Goal: Information Seeking & Learning: Compare options

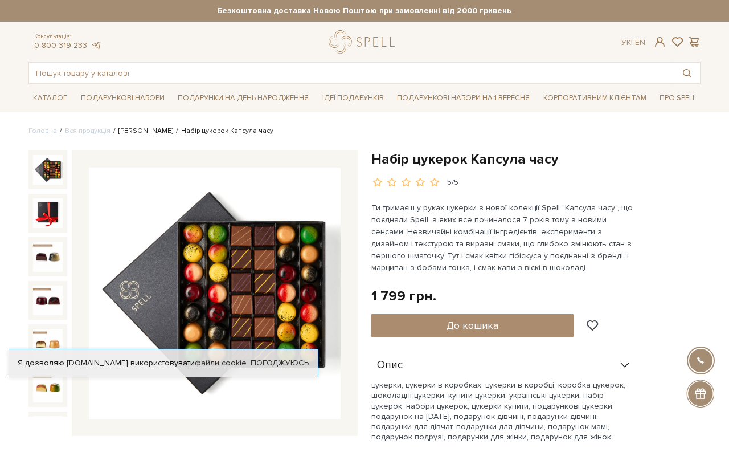
click at [136, 131] on link "[PERSON_NAME]" at bounding box center [145, 130] width 55 height 9
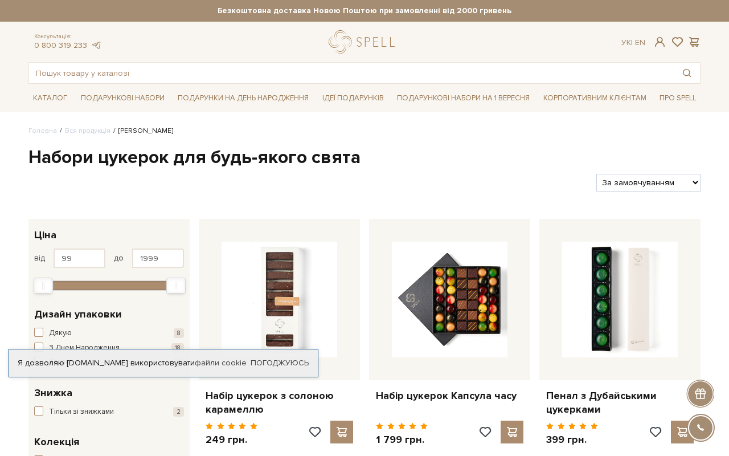
click at [629, 181] on select "За замовчуванням За Ціною (зростання) За Ціною (зменшення) Новинки За популярні…" at bounding box center [648, 183] width 104 height 18
select select "[URL][DOMAIN_NAME]"
click at [596, 174] on select "За замовчуванням За Ціною (зростання) За Ціною (зменшення) Новинки За популярні…" at bounding box center [648, 183] width 104 height 18
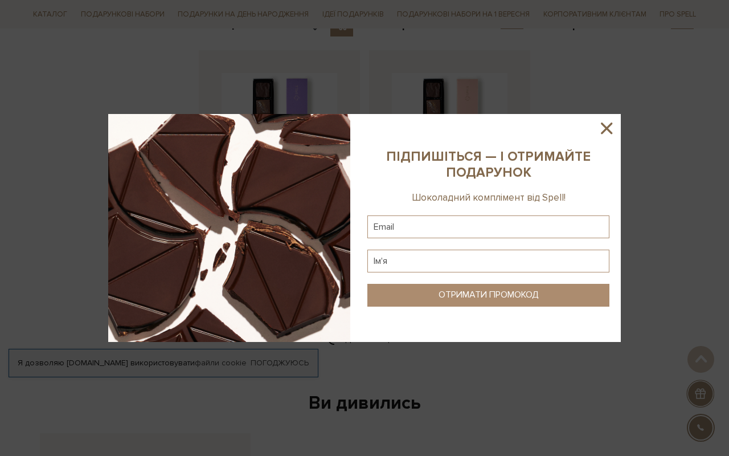
scroll to position [1426, 0]
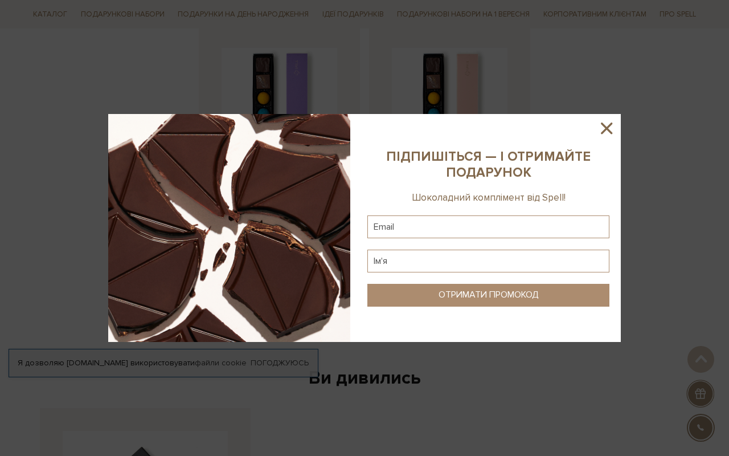
click at [607, 129] on icon at bounding box center [606, 127] width 11 height 11
